Goal: Register for event/course

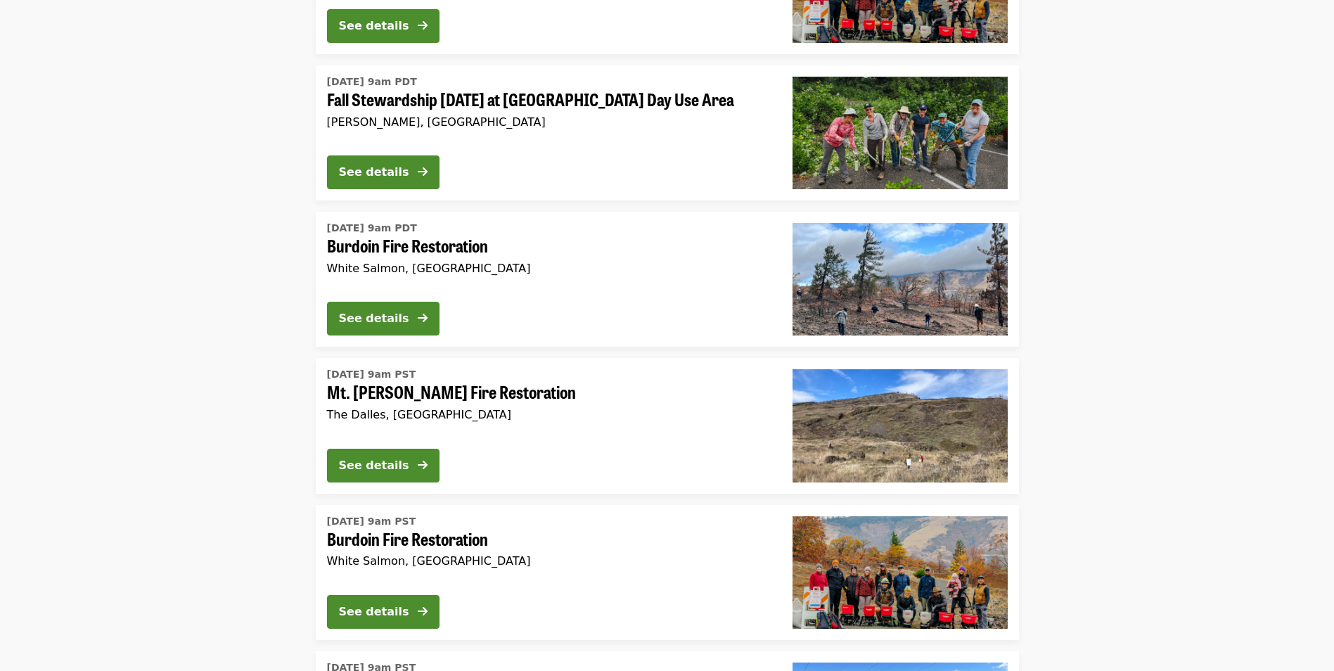
scroll to position [70, 0]
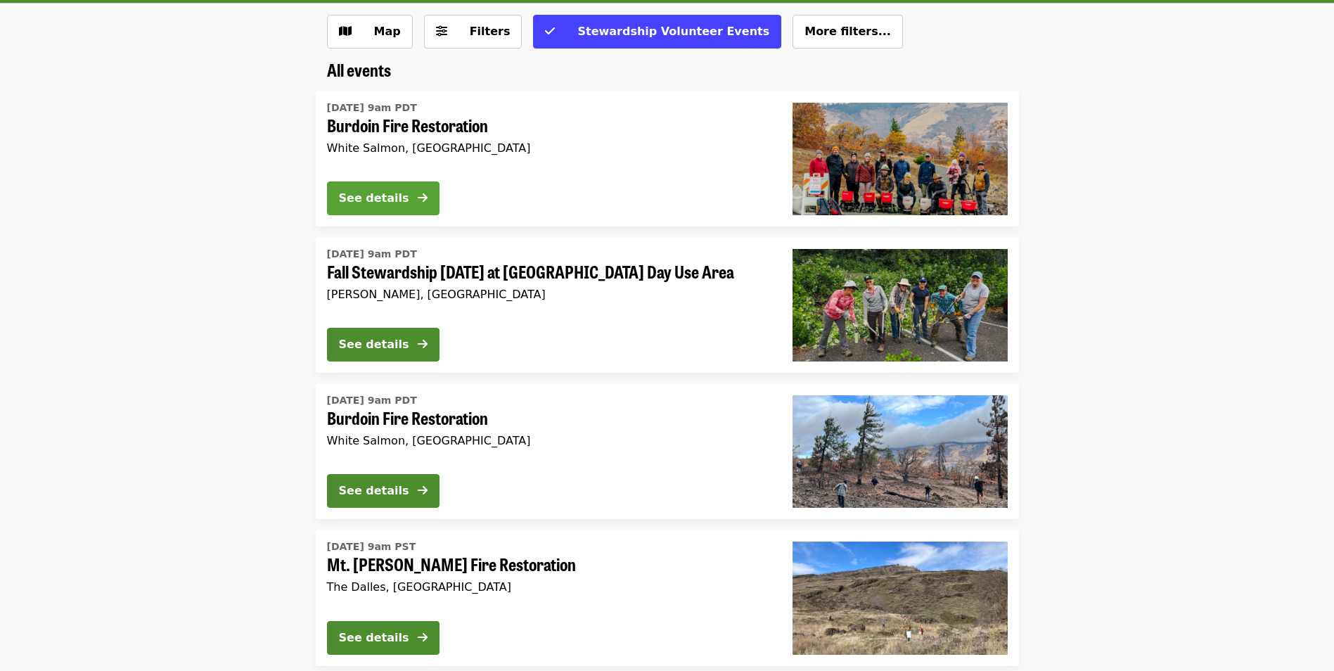
click at [375, 198] on div "See details" at bounding box center [374, 198] width 70 height 17
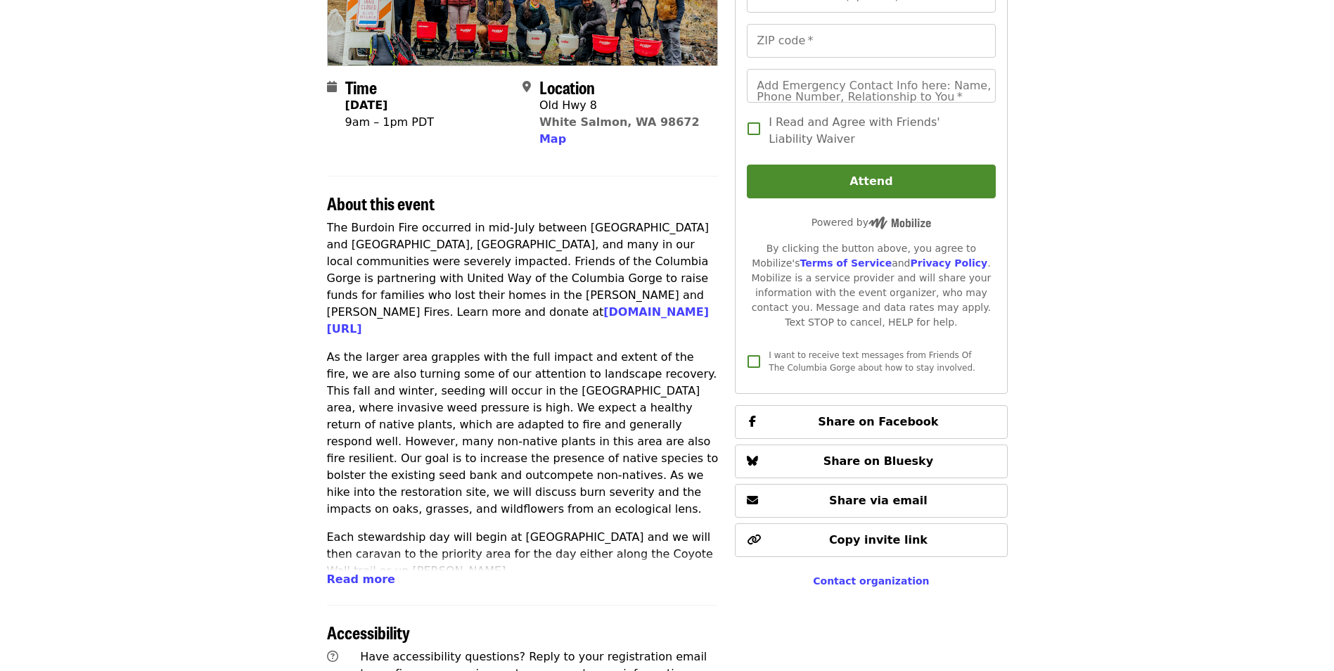
scroll to position [352, 0]
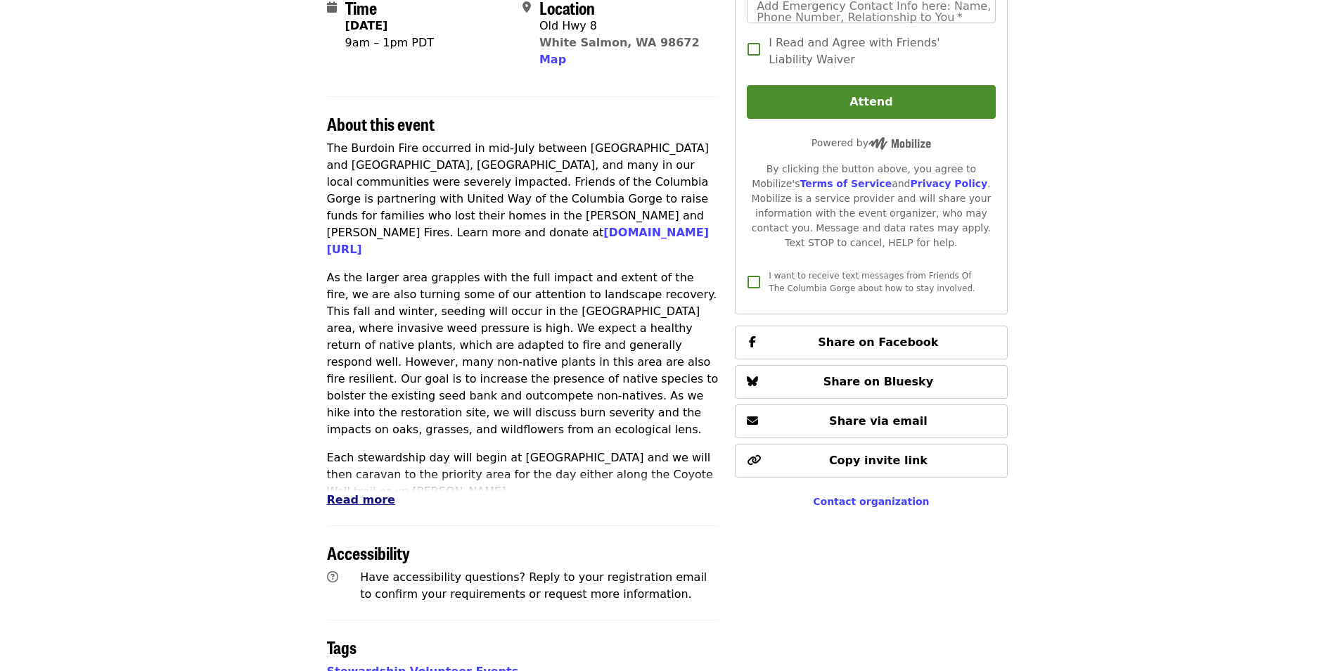
click at [336, 495] on span "Read more" at bounding box center [361, 499] width 68 height 13
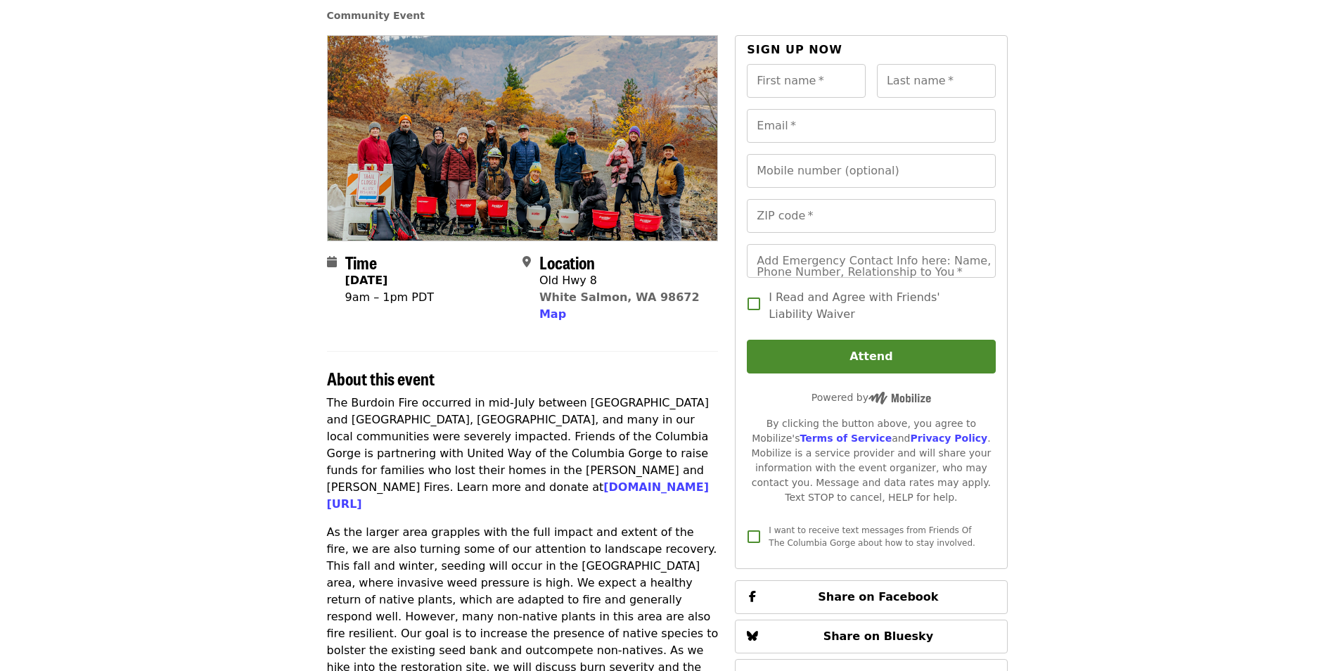
scroll to position [0, 0]
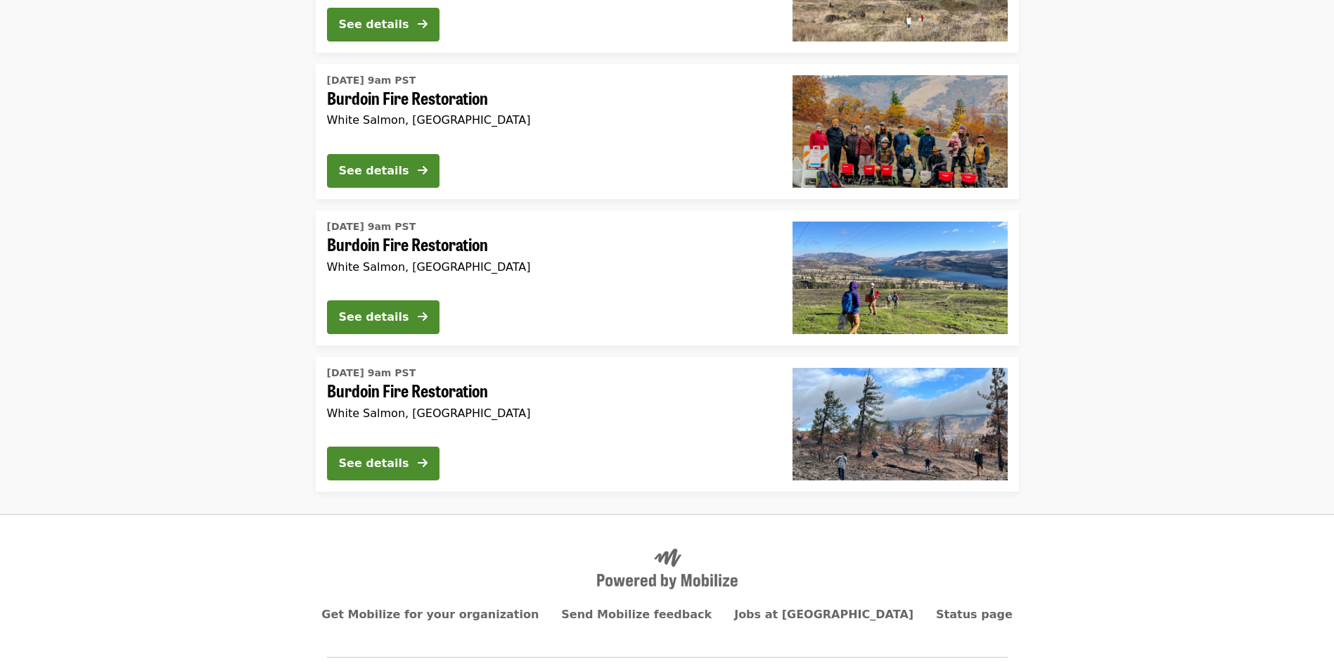
scroll to position [707, 0]
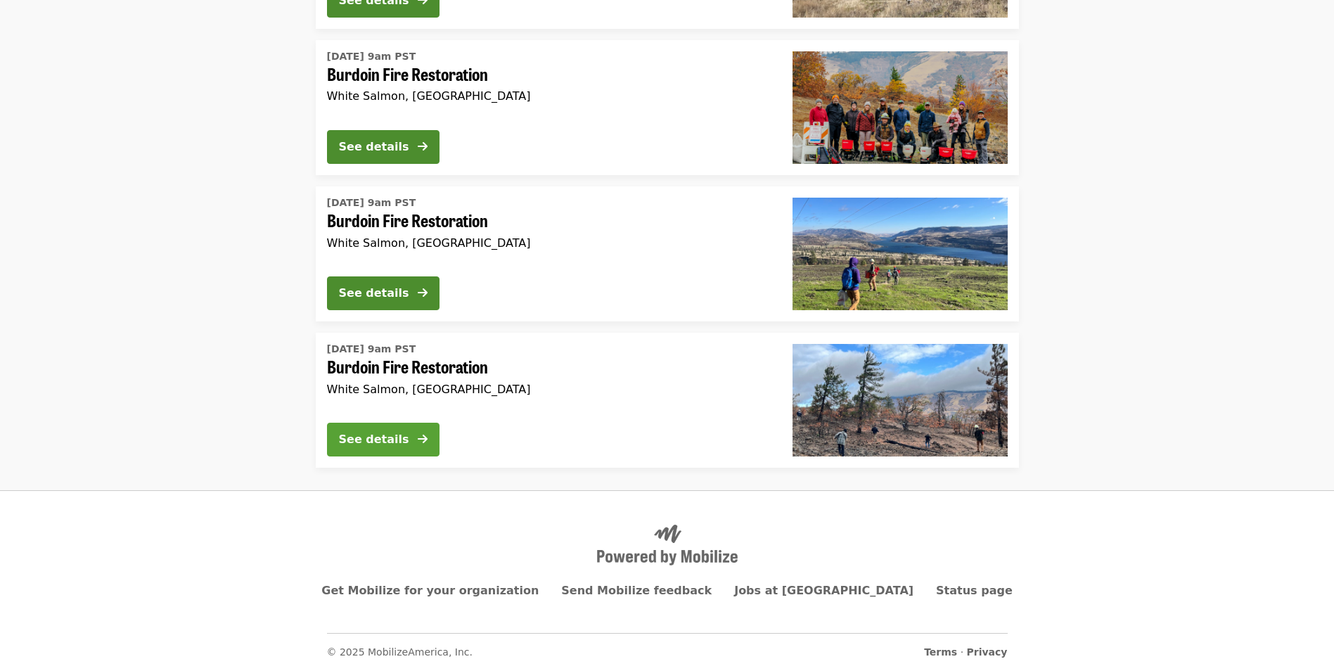
click at [391, 442] on div "See details" at bounding box center [374, 439] width 70 height 17
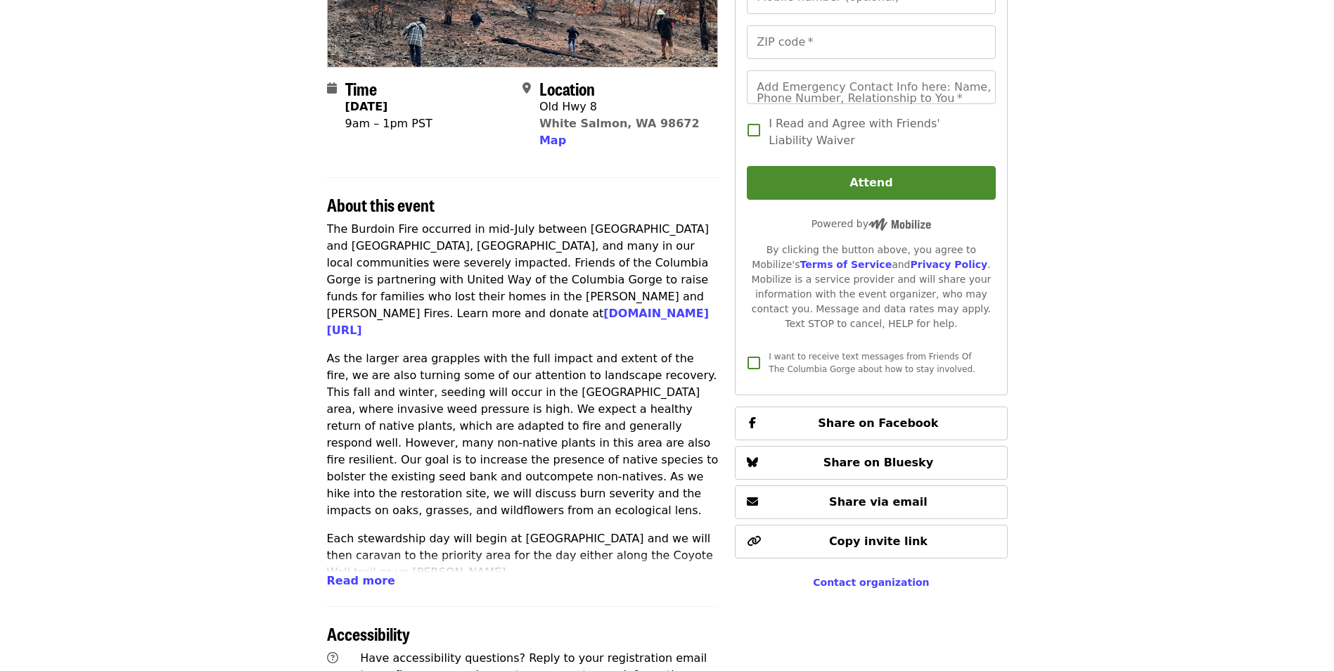
scroll to position [352, 0]
